Goal: Information Seeking & Learning: Learn about a topic

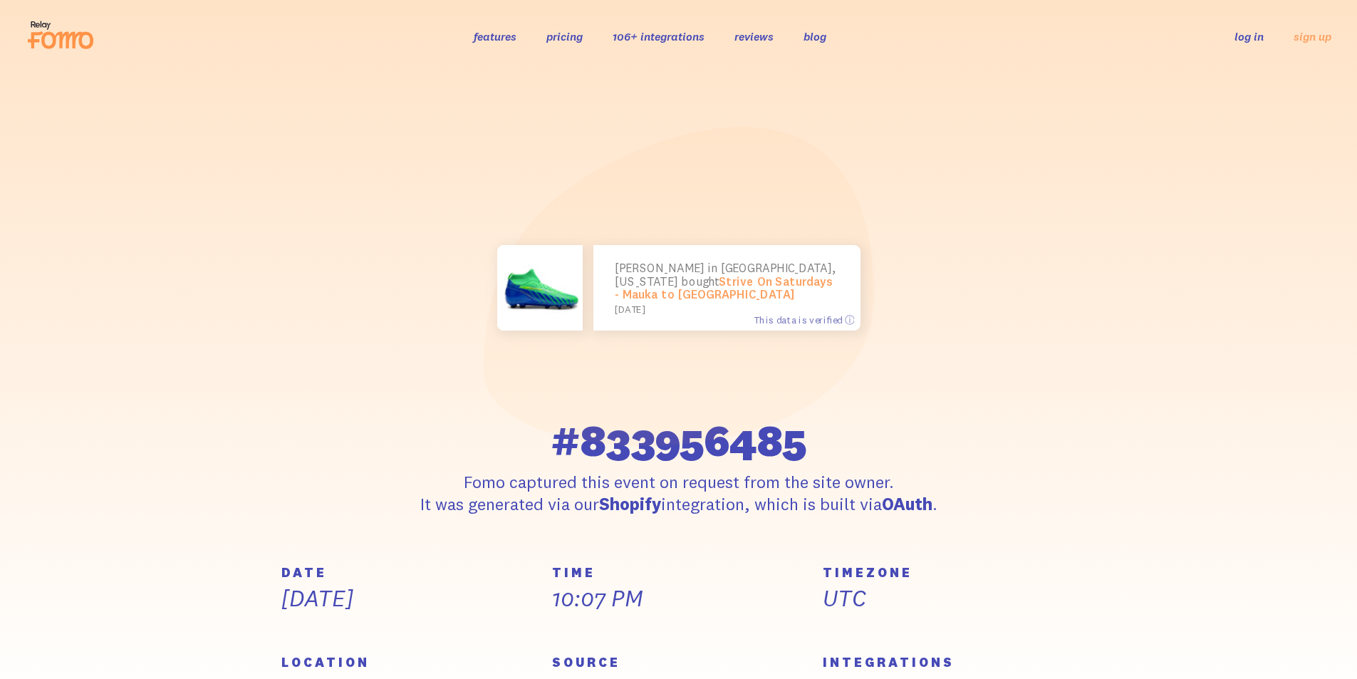
click at [632, 457] on span "#833956485" at bounding box center [679, 440] width 256 height 44
click at [642, 515] on p "Fomo captured this event on request from the site owner. It was generated via o…" at bounding box center [679, 493] width 524 height 44
click at [650, 511] on strong "Shopify" at bounding box center [630, 503] width 62 height 21
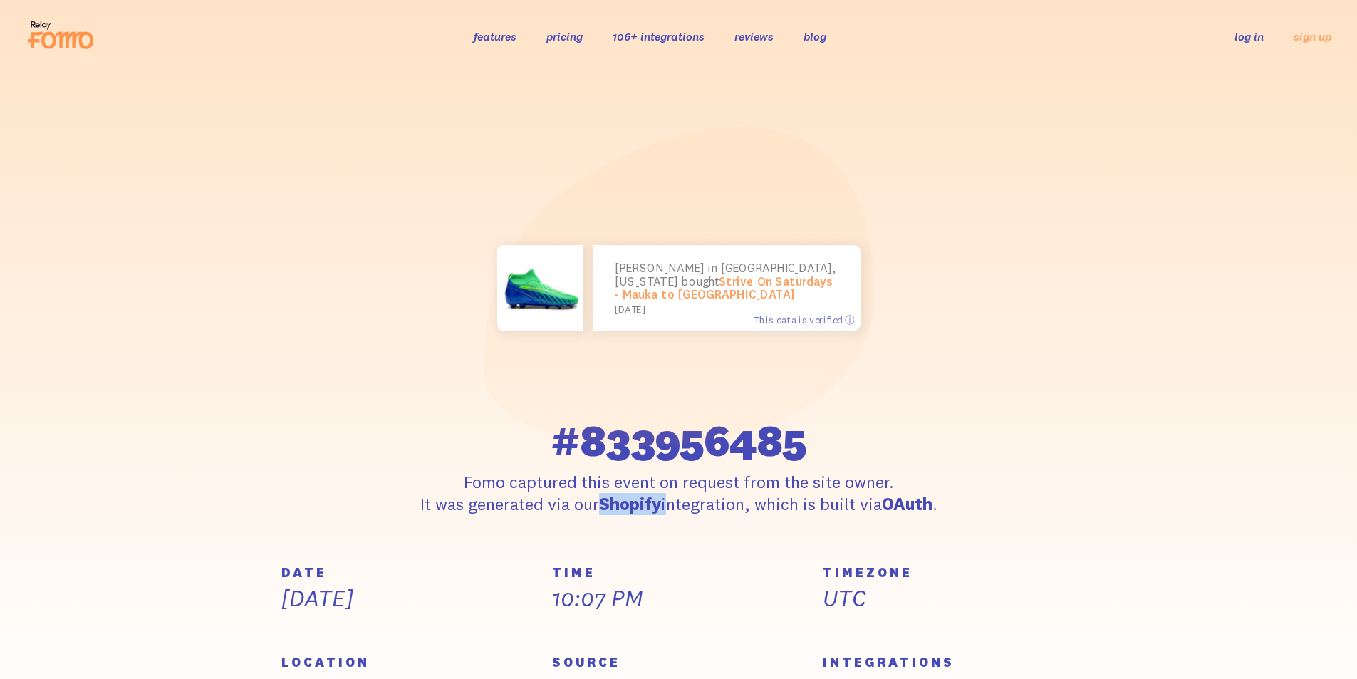
click at [650, 511] on strong "Shopify" at bounding box center [630, 503] width 62 height 21
click at [644, 506] on strong "Shopify" at bounding box center [630, 503] width 62 height 21
click at [706, 497] on p "Fomo captured this event on request from the site owner. It was generated via o…" at bounding box center [679, 493] width 524 height 44
click at [836, 503] on p "Fomo captured this event on request from the site owner. It was generated via o…" at bounding box center [679, 493] width 524 height 44
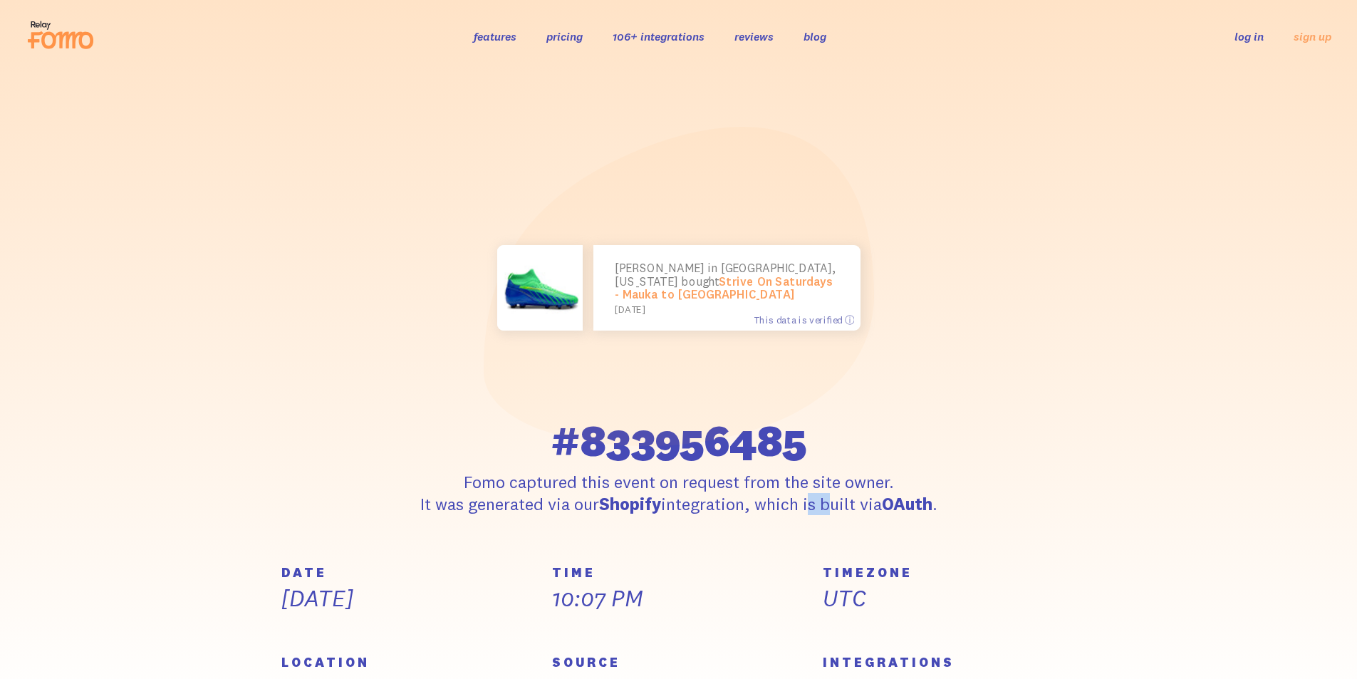
click at [836, 503] on p "Fomo captured this event on request from the site owner. It was generated via o…" at bounding box center [679, 493] width 524 height 44
click at [889, 501] on p "Fomo captured this event on request from the site owner. It was generated via o…" at bounding box center [679, 493] width 524 height 44
click at [906, 504] on p "Fomo captured this event on request from the site owner. It was generated via o…" at bounding box center [679, 493] width 524 height 44
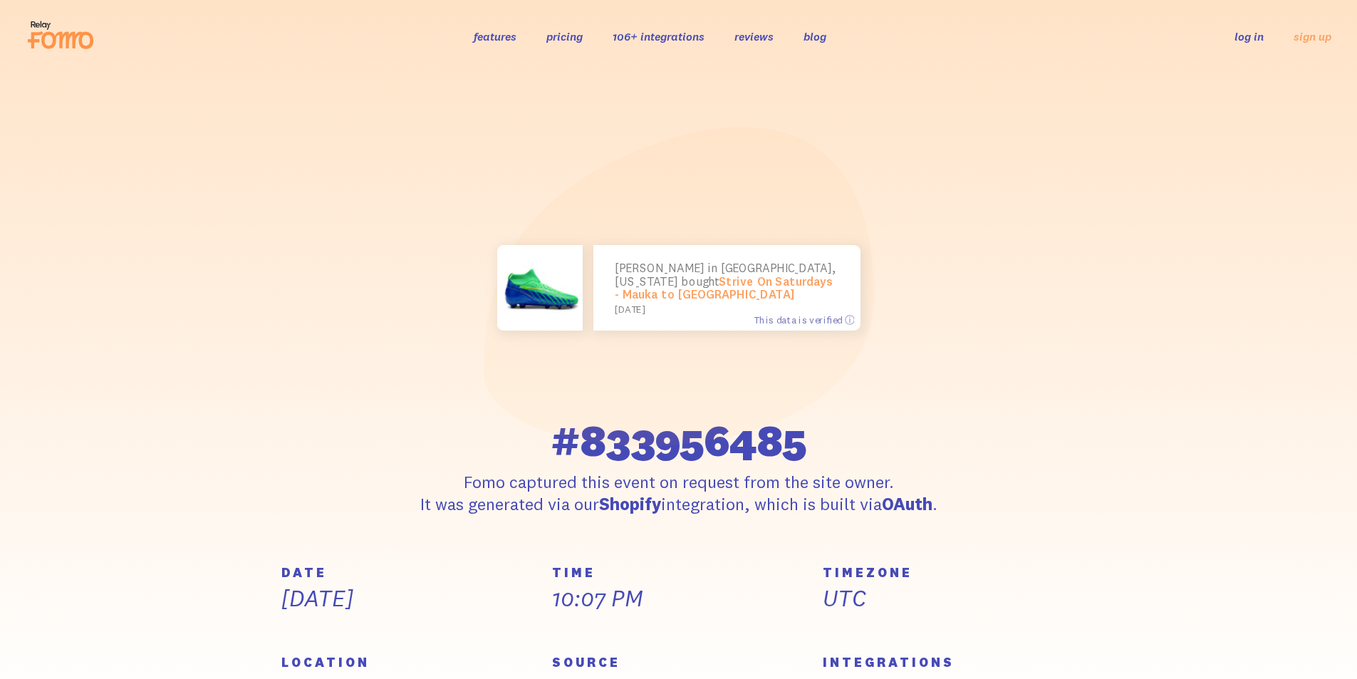
click at [882, 514] on strong "OAuth" at bounding box center [907, 503] width 51 height 21
click at [751, 507] on p "Fomo captured this event on request from the site owner. It was generated via o…" at bounding box center [679, 493] width 524 height 44
click at [804, 504] on p "Fomo captured this event on request from the site owner. It was generated via o…" at bounding box center [679, 493] width 524 height 44
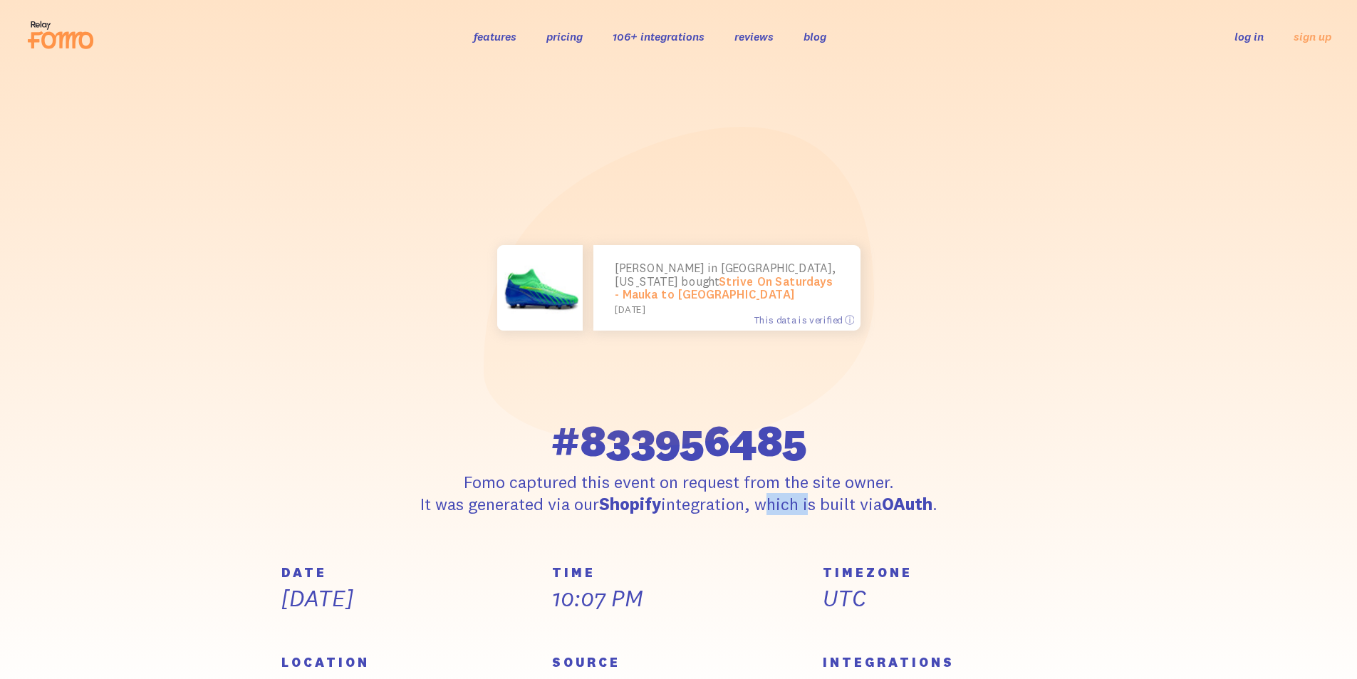
click at [804, 504] on p "Fomo captured this event on request from the site owner. It was generated via o…" at bounding box center [679, 493] width 524 height 44
click at [800, 500] on p "Fomo captured this event on request from the site owner. It was generated via o…" at bounding box center [679, 493] width 524 height 44
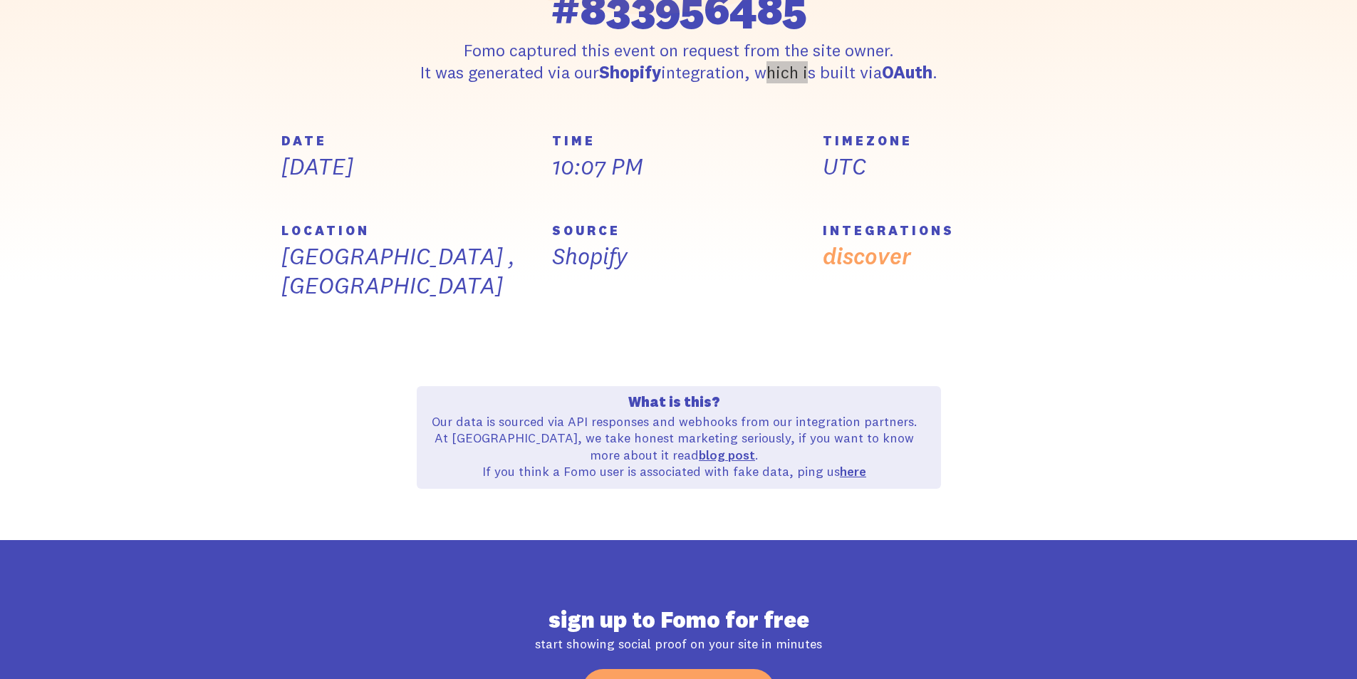
scroll to position [570, 0]
